Goal: Navigation & Orientation: Find specific page/section

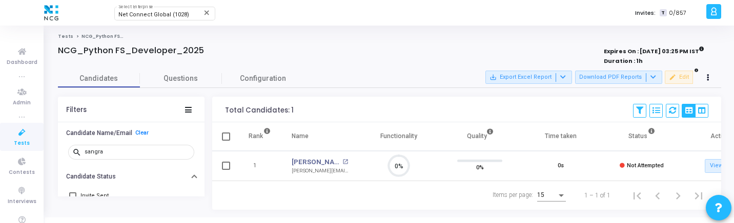
scroll to position [22, 26]
click at [179, 16] on span "Net Connect Global (1028)" at bounding box center [153, 14] width 71 height 7
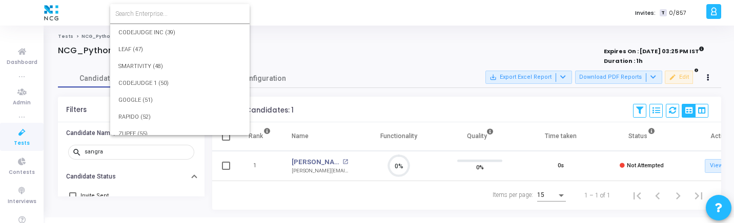
click at [179, 16] on input at bounding box center [179, 13] width 129 height 9
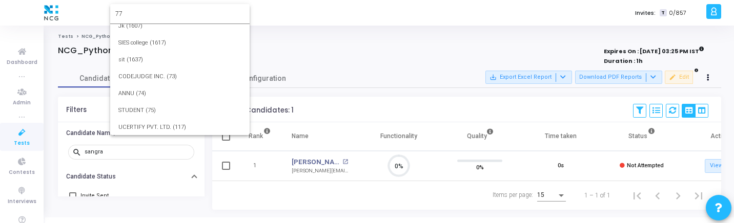
scroll to position [0, 0]
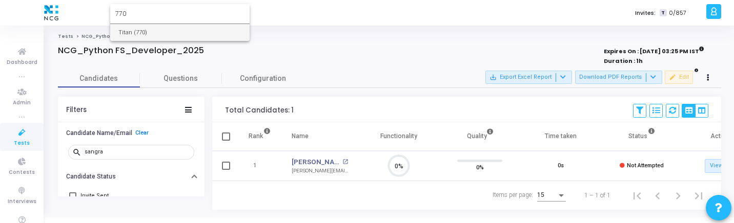
type input "770"
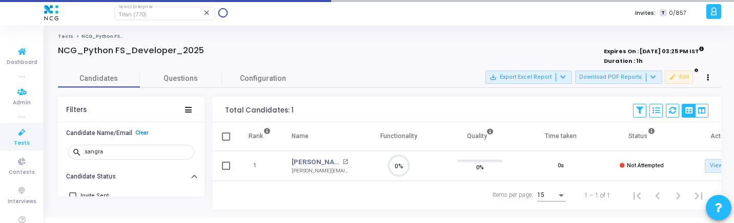
click at [12, 140] on link "Tests" at bounding box center [22, 137] width 44 height 28
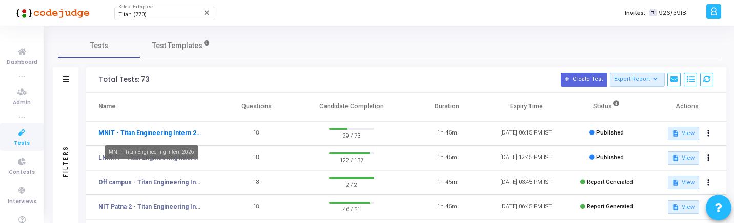
click at [161, 134] on link "MNIT - Titan Engineering Intern 2026" at bounding box center [149, 133] width 102 height 9
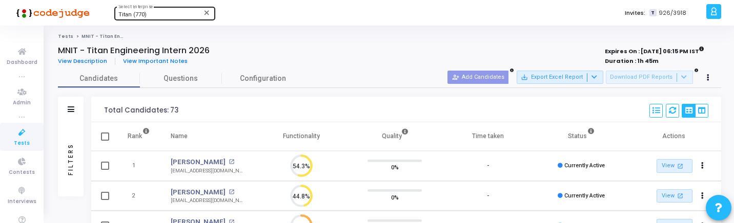
click at [153, 16] on div "Titan (770)" at bounding box center [159, 15] width 83 height 6
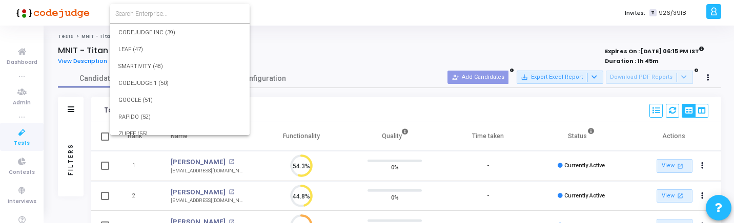
scroll to position [11818, 0]
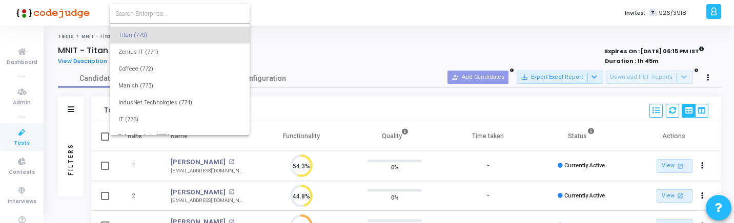
click at [156, 16] on input at bounding box center [179, 13] width 129 height 9
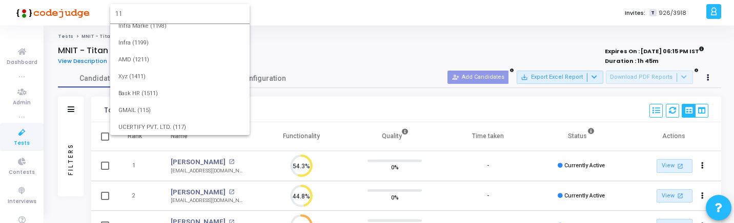
scroll to position [0, 0]
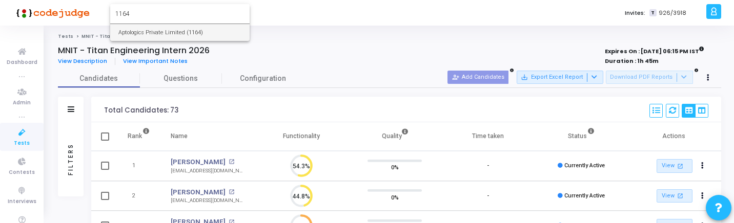
type input "1164"
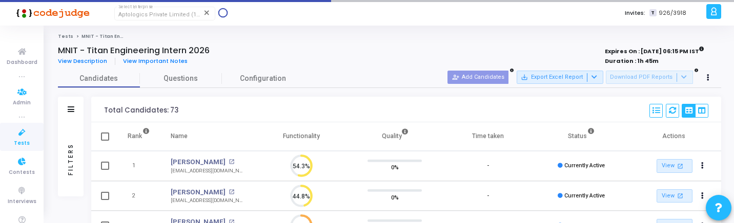
click at [11, 144] on link "Tests" at bounding box center [22, 137] width 44 height 28
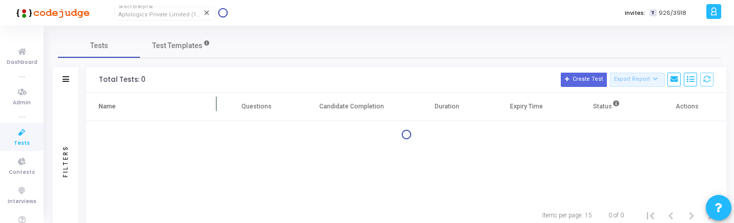
click at [197, 96] on th "Name" at bounding box center [151, 107] width 131 height 29
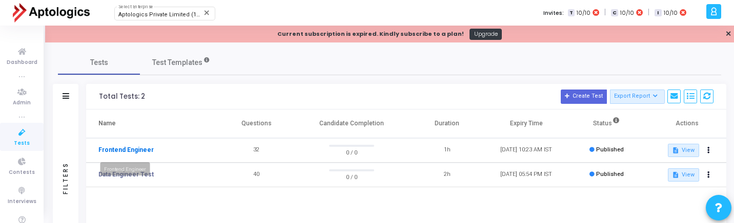
click at [141, 146] on link "Frontend Engineer" at bounding box center [125, 150] width 55 height 9
click at [130, 177] on mat-tooltip-component "Frontend Engineer" at bounding box center [125, 169] width 66 height 28
click at [132, 180] on td "Data Engineer Test" at bounding box center [151, 175] width 131 height 25
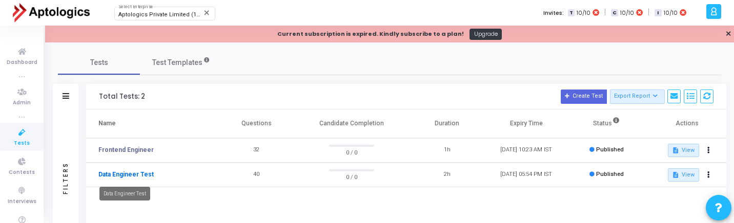
click at [135, 177] on link "Data Engineer Test" at bounding box center [125, 174] width 55 height 9
